Goal: Information Seeking & Learning: Understand process/instructions

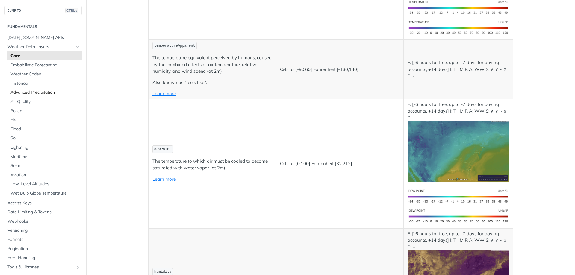
scroll to position [30, 0]
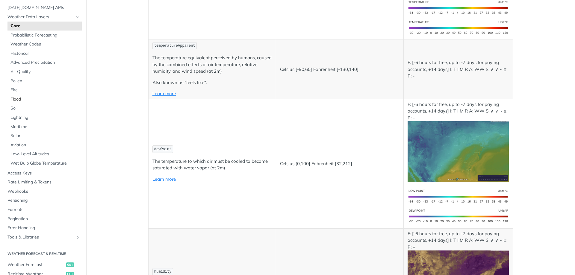
click at [29, 97] on span "Flood" at bounding box center [45, 99] width 70 height 6
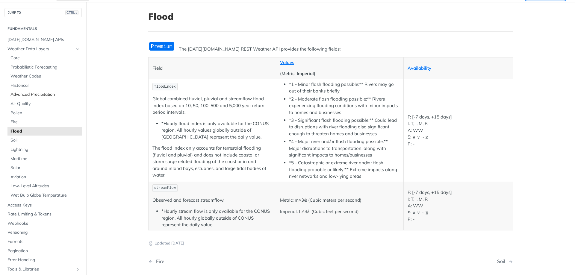
click at [48, 95] on span "Advanced Precipitation" at bounding box center [45, 95] width 70 height 6
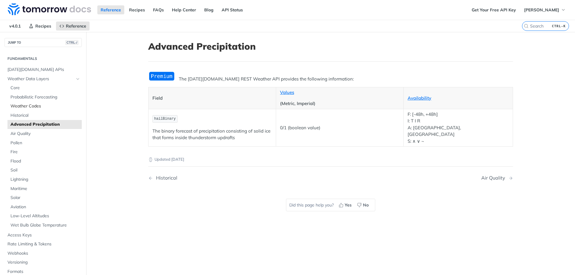
click at [35, 108] on span "Weather Codes" at bounding box center [45, 106] width 70 height 6
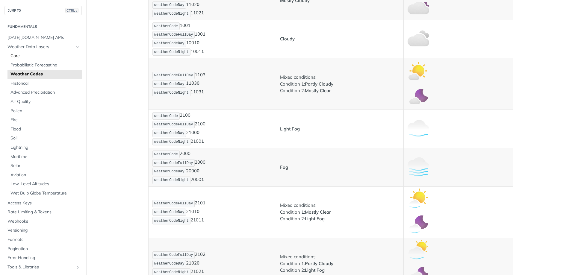
click at [43, 54] on span "Core" at bounding box center [45, 56] width 70 height 6
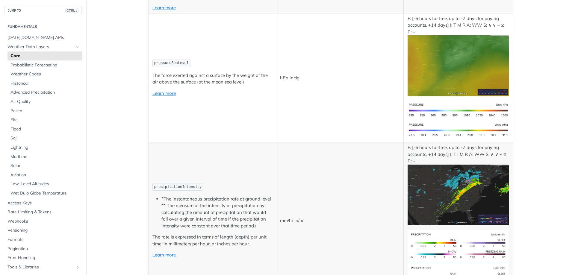
scroll to position [988, 0]
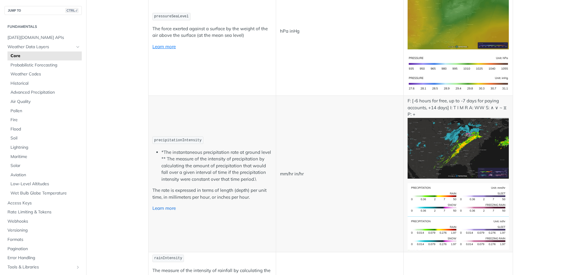
click at [169, 208] on link "Learn more" at bounding box center [163, 208] width 23 height 6
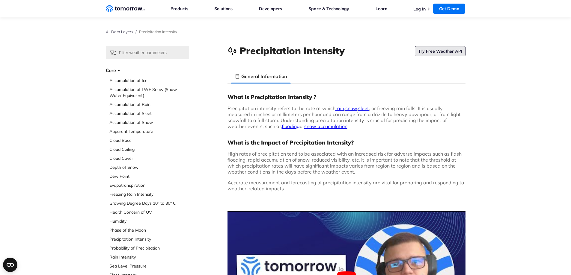
click at [444, 53] on link "Try Free Weather API" at bounding box center [440, 51] width 51 height 10
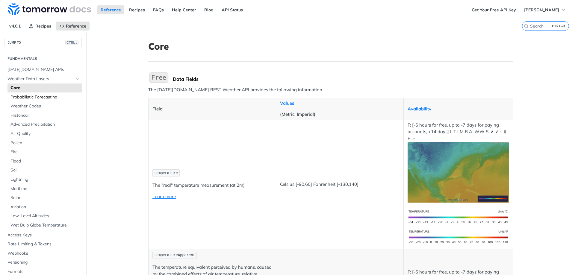
click at [51, 99] on span "Probabilistic Forecasting" at bounding box center [45, 97] width 70 height 6
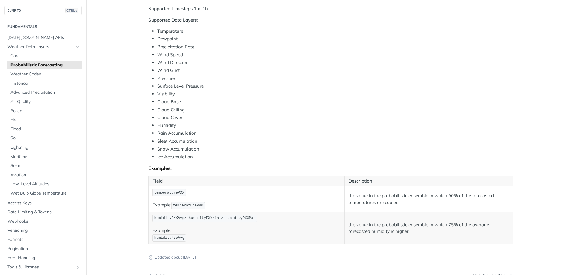
scroll to position [210, 0]
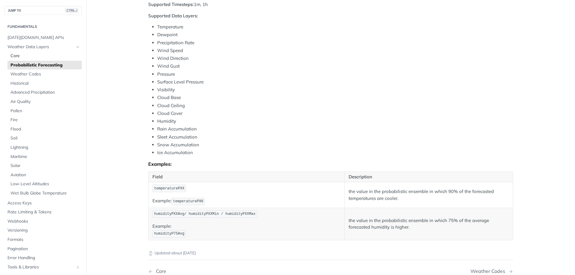
click at [26, 56] on span "Core" at bounding box center [45, 56] width 70 height 6
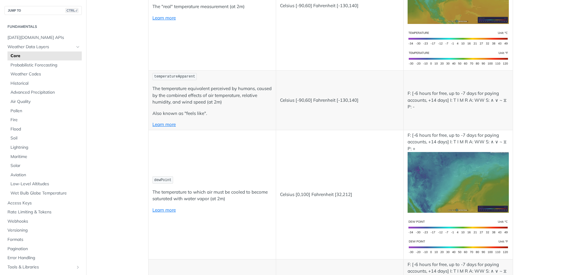
scroll to position [180, 0]
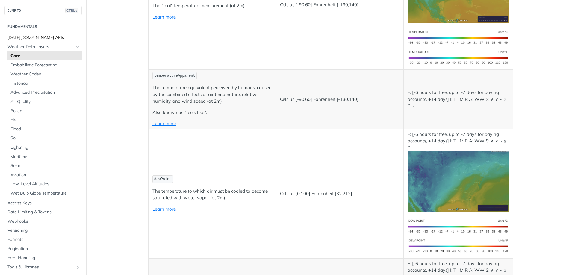
click at [53, 33] on link "Tomorrow.io APIs" at bounding box center [42, 37] width 77 height 9
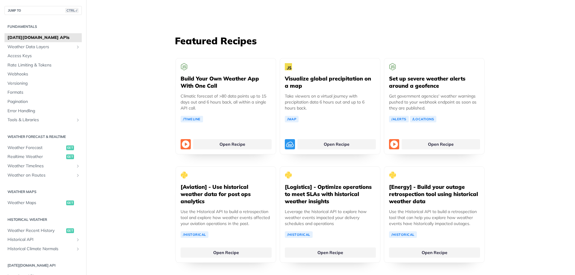
scroll to position [1108, 0]
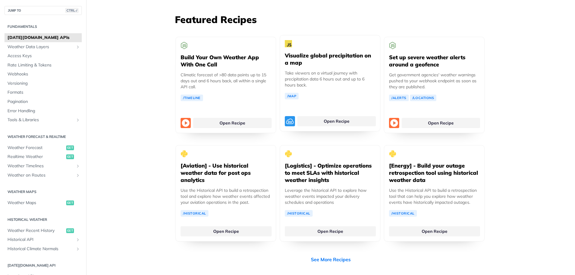
click at [347, 90] on div "Visualize global precipitation on a map Take viewers on a virtual journey with …" at bounding box center [330, 83] width 101 height 96
click at [339, 116] on link "Open Recipe" at bounding box center [336, 121] width 78 height 10
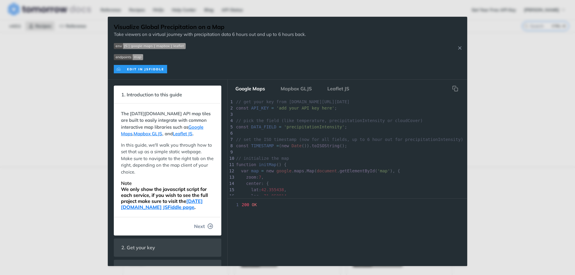
click at [201, 226] on button "Next" at bounding box center [203, 226] width 29 height 12
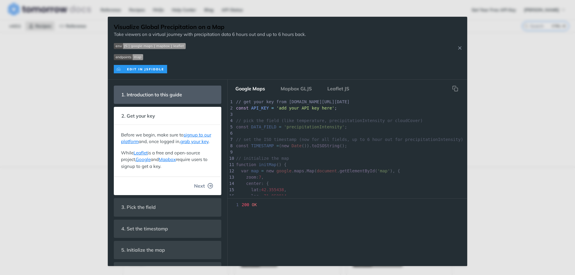
click at [208, 189] on icon "button" at bounding box center [210, 185] width 5 height 5
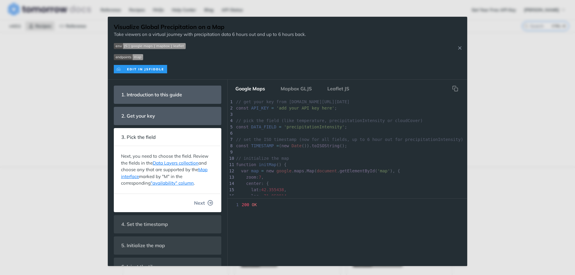
click at [208, 201] on icon "button" at bounding box center [210, 202] width 5 height 5
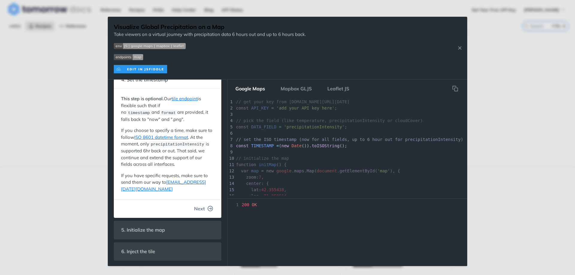
click at [194, 207] on span "Next" at bounding box center [199, 208] width 11 height 7
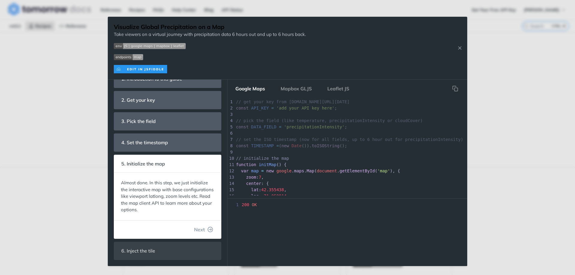
scroll to position [31, 0]
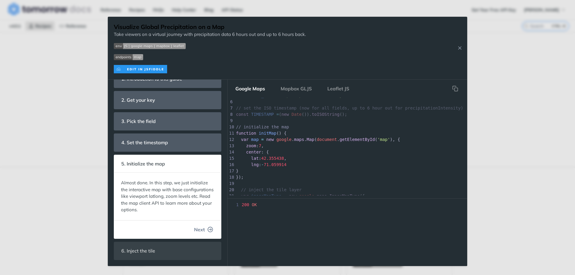
click at [200, 232] on span "Next" at bounding box center [199, 229] width 11 height 7
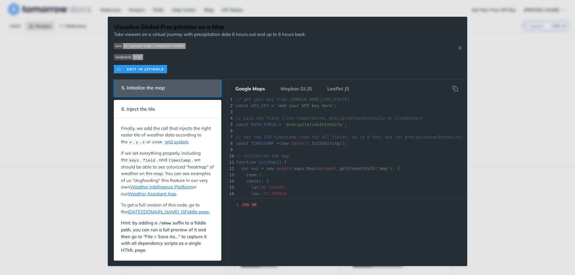
scroll to position [0, 0]
click at [300, 87] on button "Mapbox GLJS" at bounding box center [296, 89] width 41 height 12
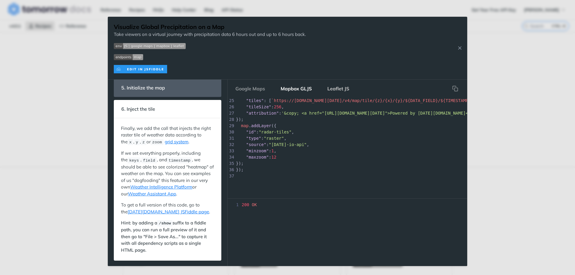
click at [338, 91] on button "Leaflet JS" at bounding box center [338, 89] width 31 height 12
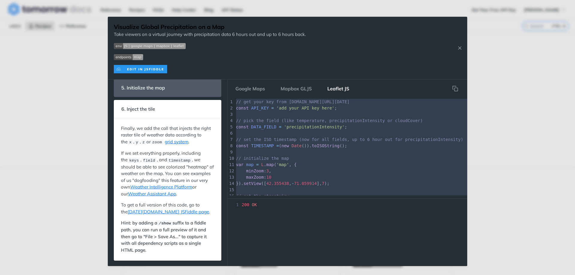
drag, startPoint x: 268, startPoint y: 180, endPoint x: 233, endPoint y: 101, distance: 86.2
click at [235, 101] on div "x 1 // get your key from app.tomorrow.io/development/keys 2 const API_KEY = 'ad…" at bounding box center [366, 177] width 263 height 158
type textarea "// get your key from app.tomorrow.io/development/keys const API_KEY = 'add your…"
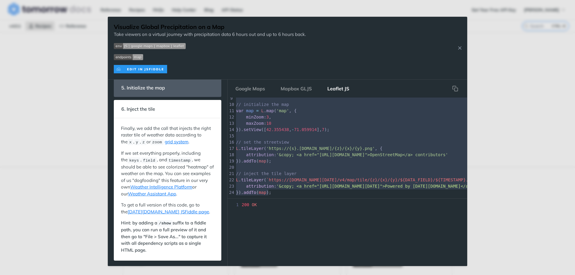
scroll to position [60, 0]
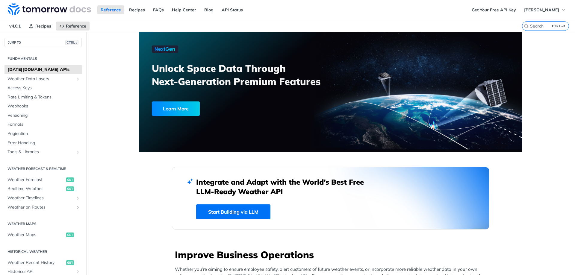
click at [255, 211] on link "Start Building via LLM" at bounding box center [233, 212] width 74 height 15
